Goal: Browse casually

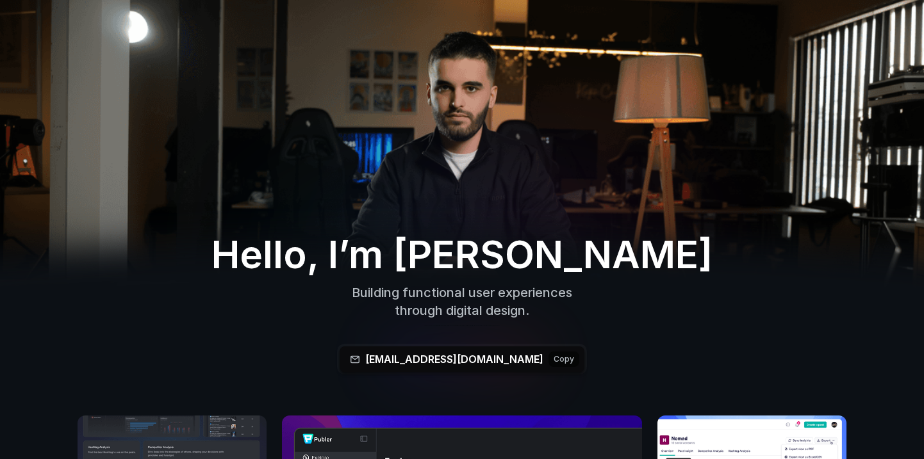
click at [474, 359] on button at bounding box center [462, 360] width 245 height 26
click at [463, 363] on button at bounding box center [462, 359] width 236 height 25
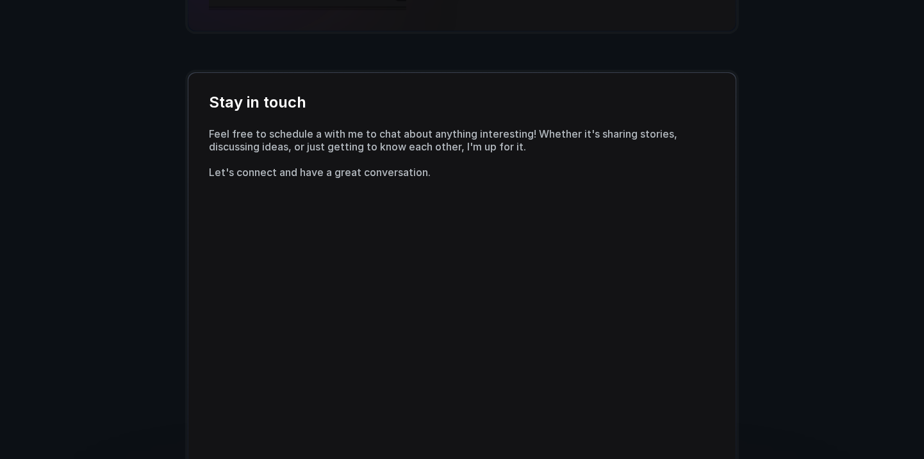
scroll to position [2194, 0]
